Goal: Check status: Check status

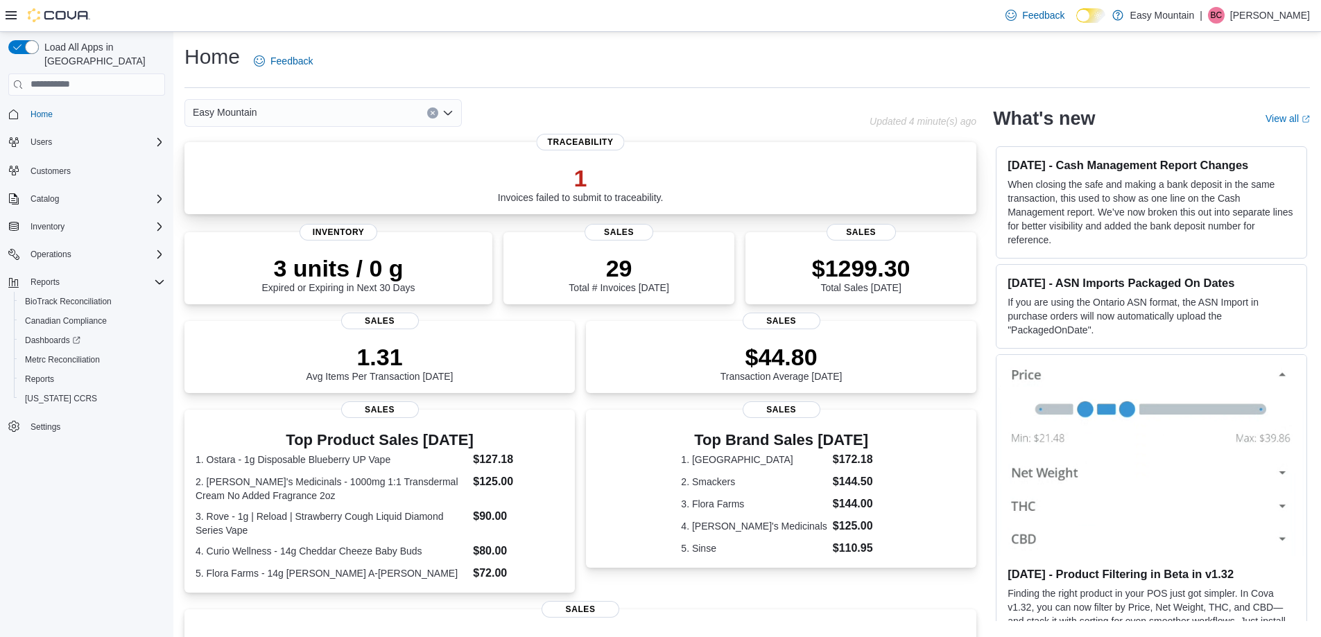
click at [533, 167] on p "1" at bounding box center [581, 178] width 166 height 28
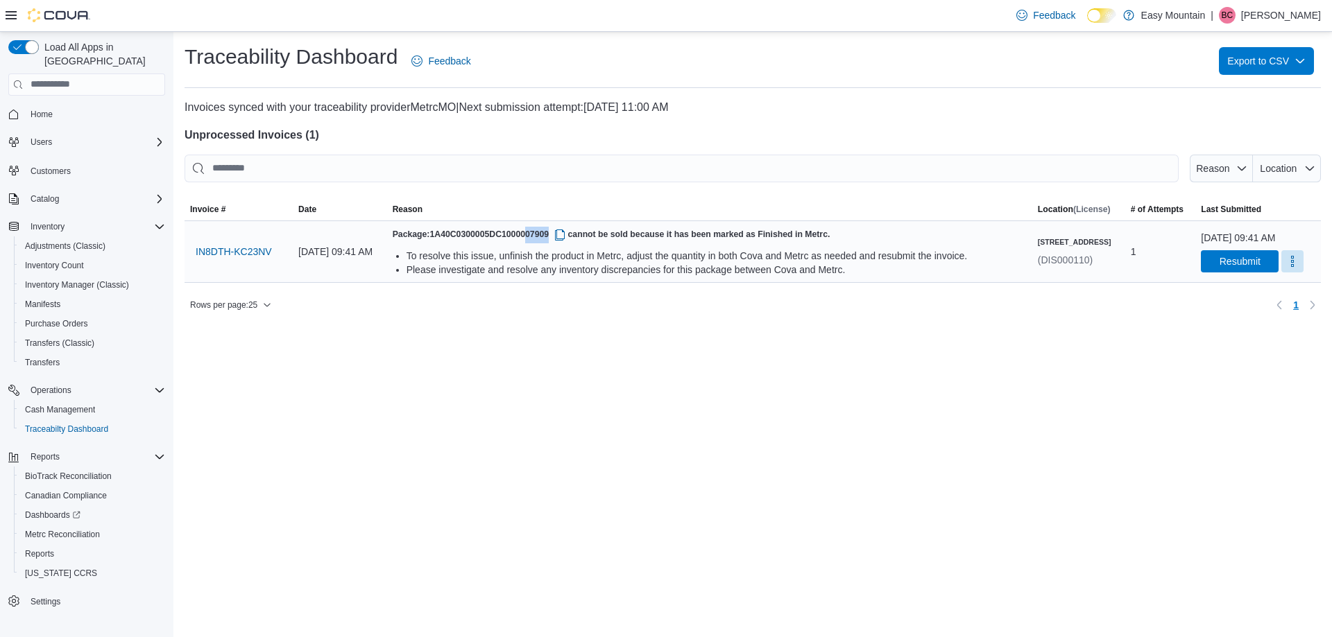
drag, startPoint x: 578, startPoint y: 234, endPoint x: 556, endPoint y: 232, distance: 22.2
click at [556, 232] on span "1A40C0300005DC1000007909" at bounding box center [498, 235] width 138 height 10
copy span "07909"
click at [1222, 268] on span "Resubmit" at bounding box center [1239, 261] width 41 height 14
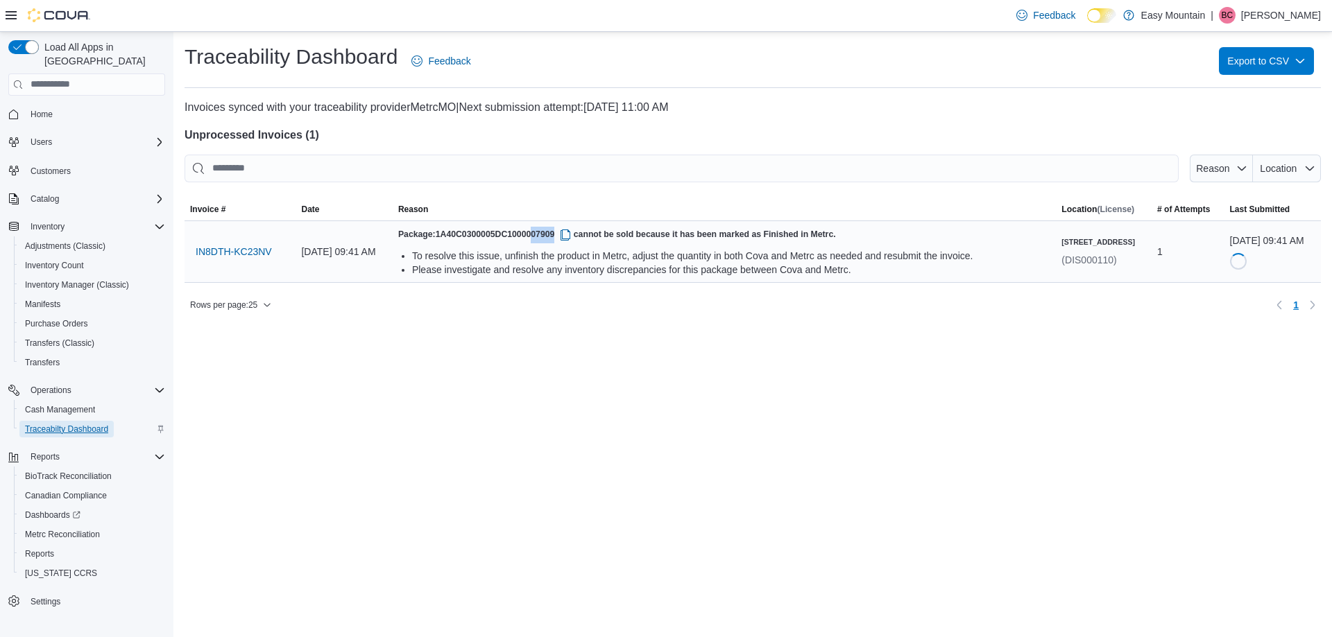
click at [62, 424] on span "Traceabilty Dashboard" at bounding box center [66, 429] width 83 height 11
click at [63, 404] on span "Cash Management" at bounding box center [60, 409] width 70 height 11
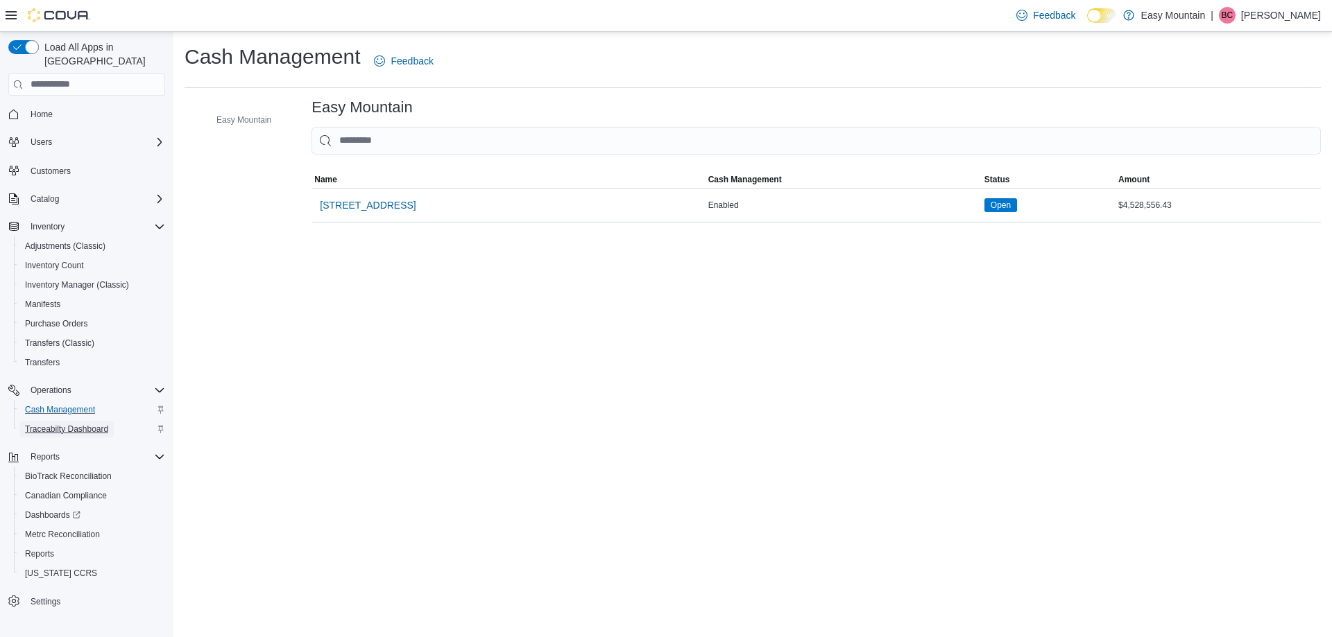
click at [78, 424] on span "Traceabilty Dashboard" at bounding box center [66, 429] width 83 height 11
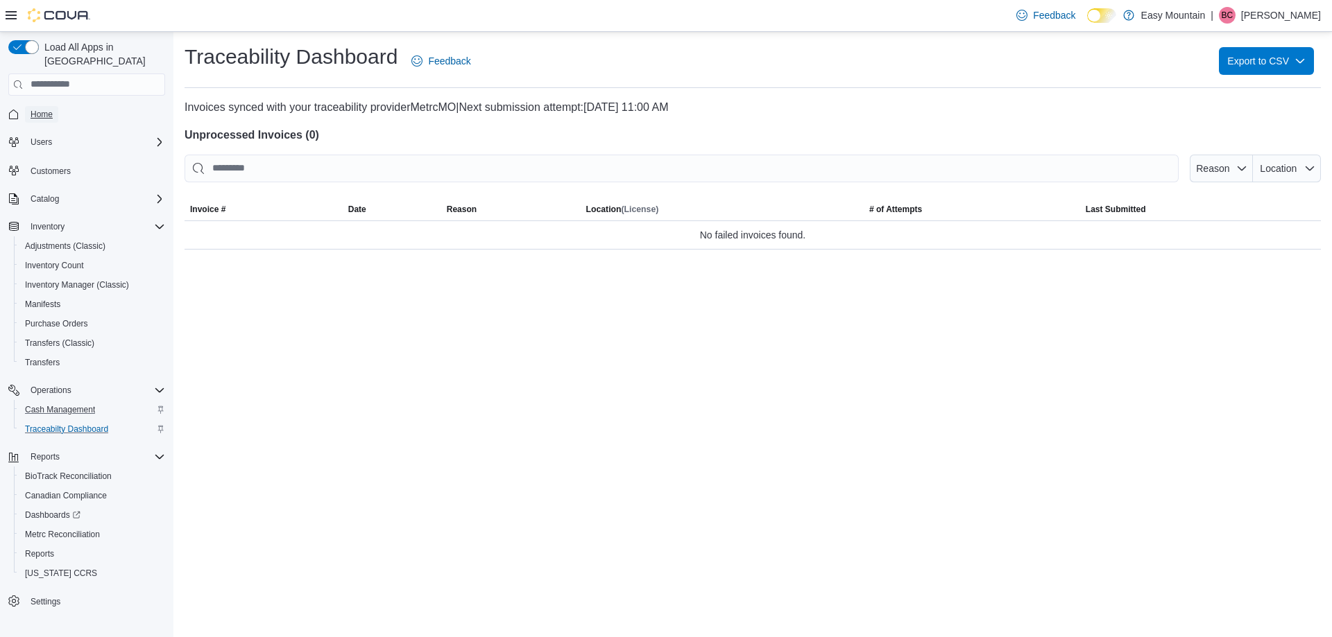
click at [47, 109] on span "Home" at bounding box center [42, 114] width 22 height 11
